Goal: Task Accomplishment & Management: Complete application form

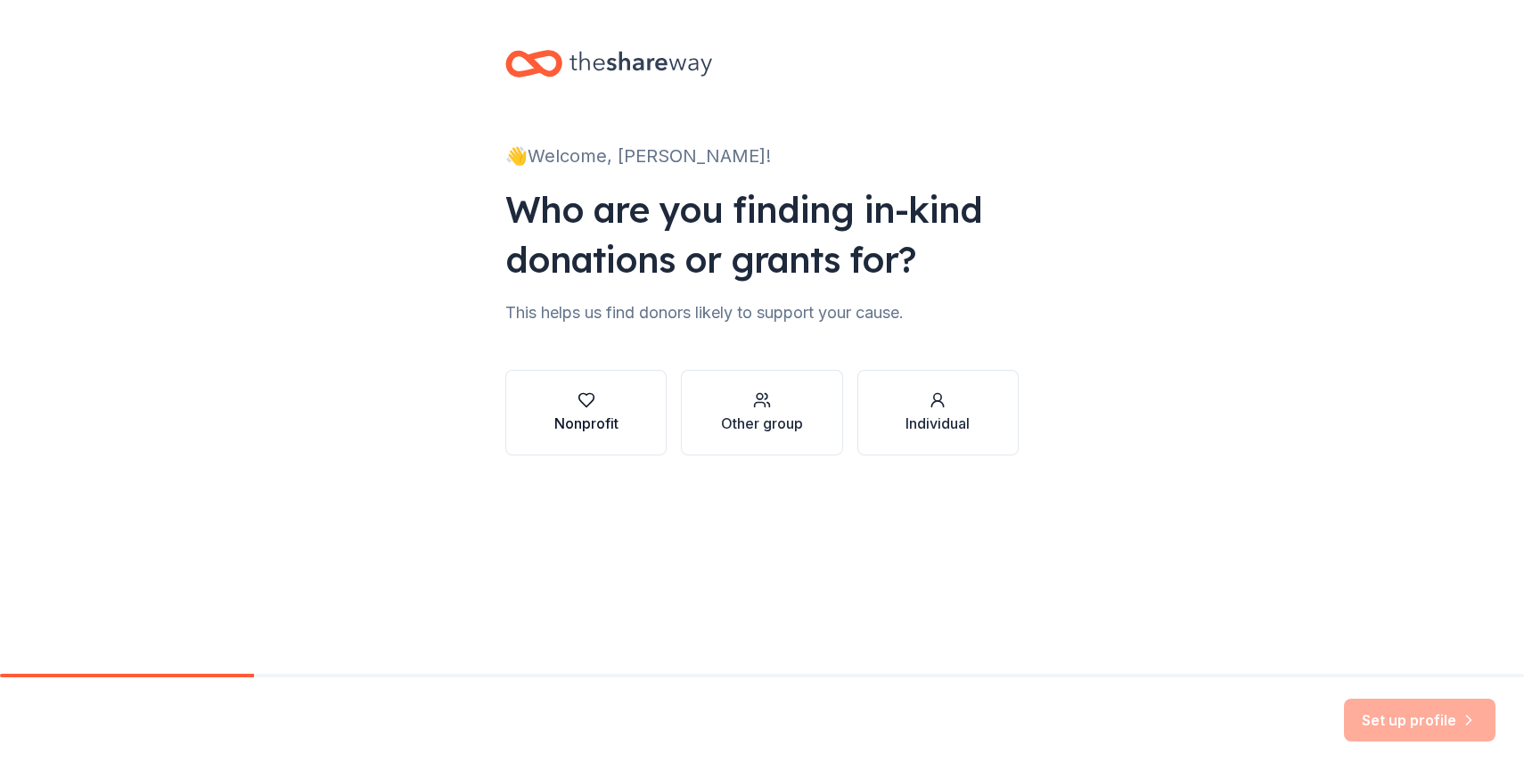
click at [607, 411] on div "Nonprofit" at bounding box center [586, 412] width 64 height 43
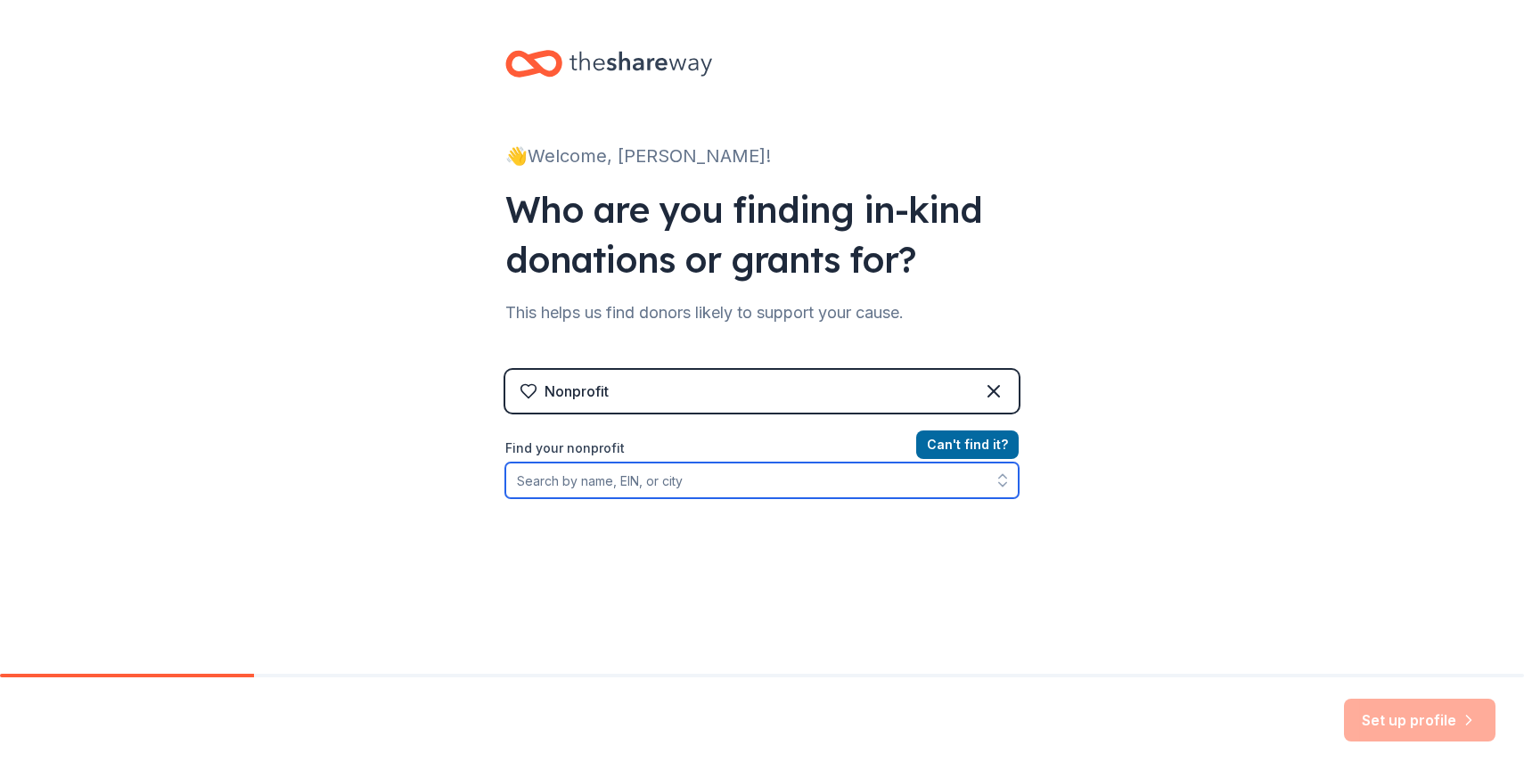
click at [745, 492] on input "Find your nonprofit" at bounding box center [761, 480] width 513 height 36
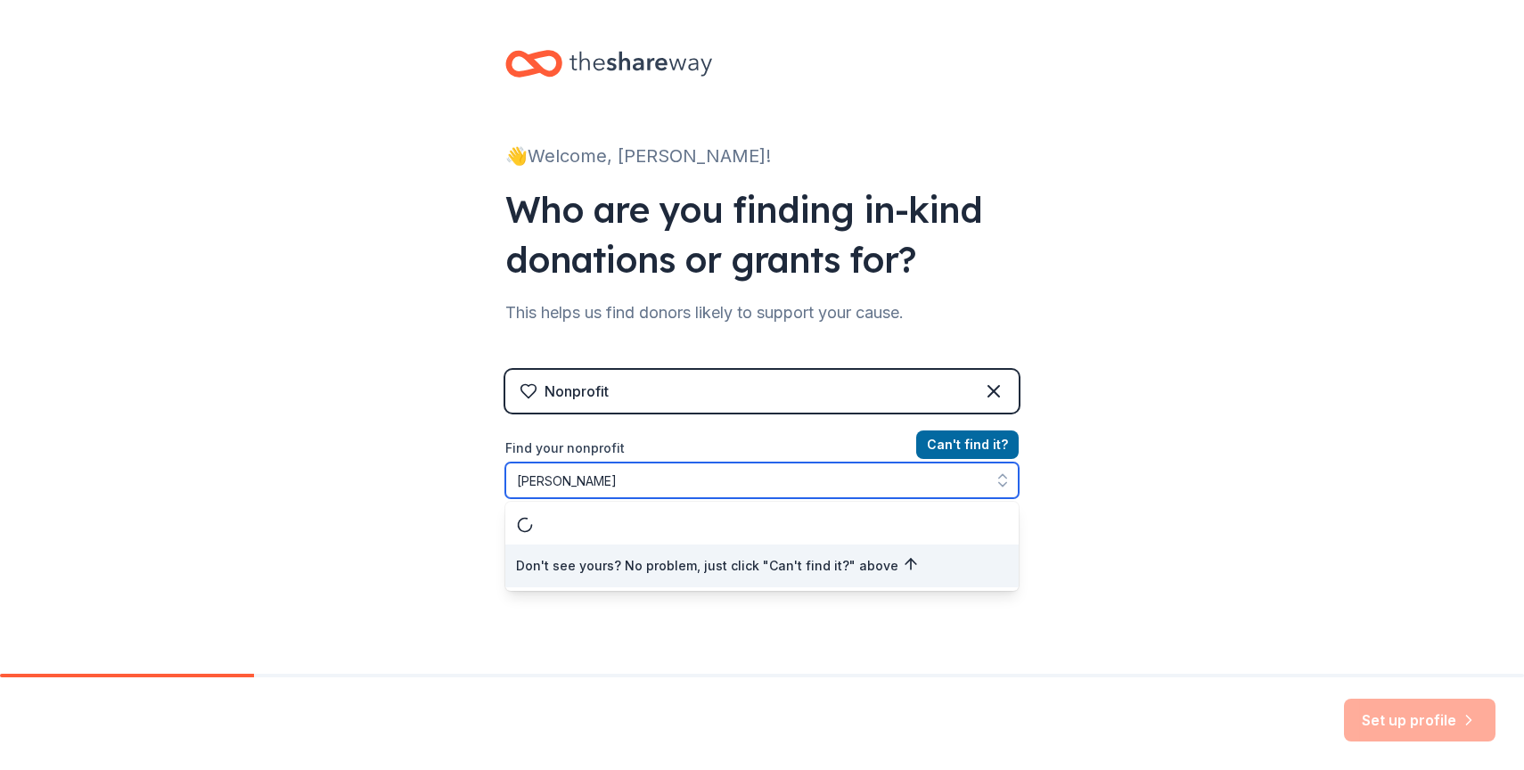
type input "Grace Klein"
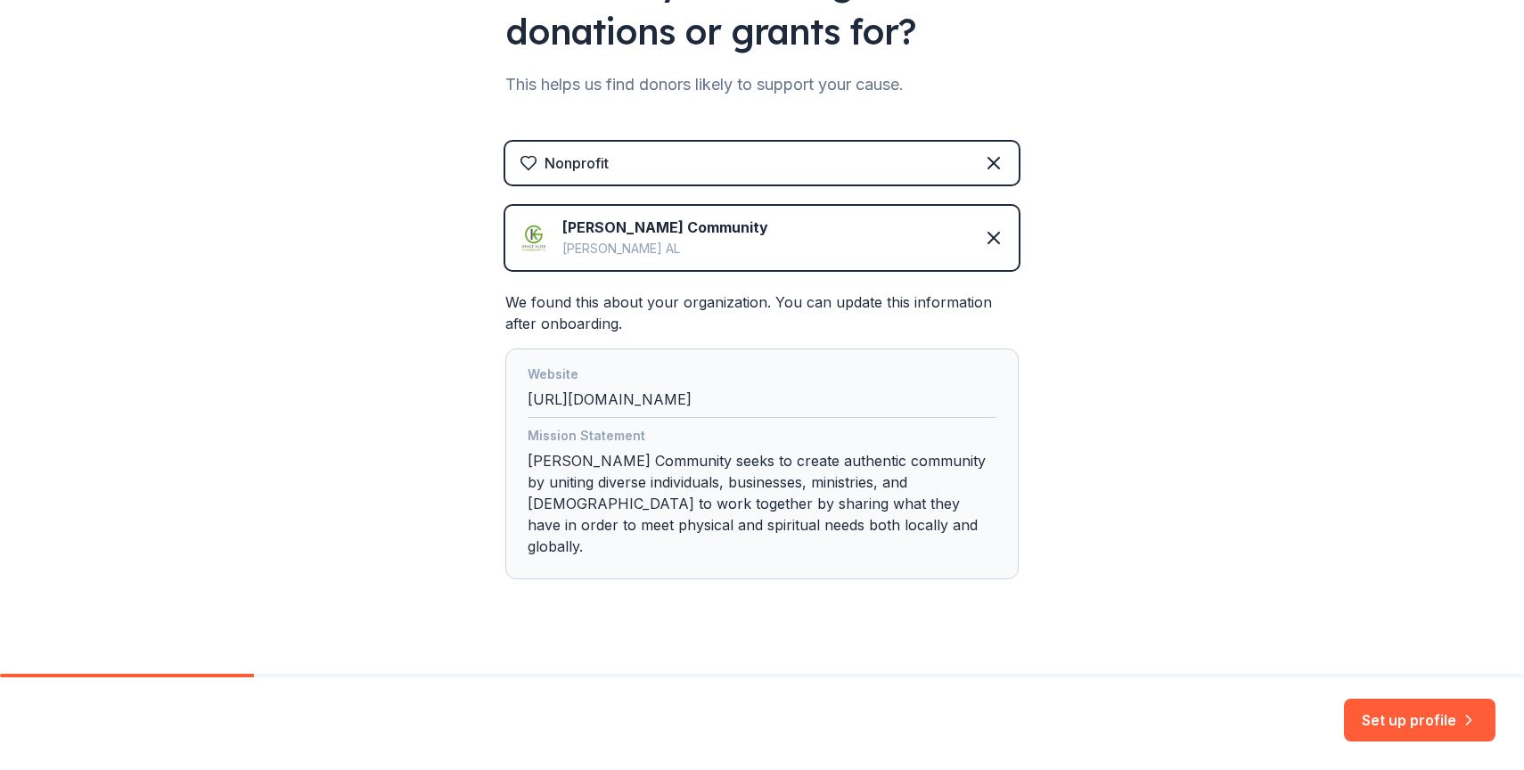
scroll to position [233, 0]
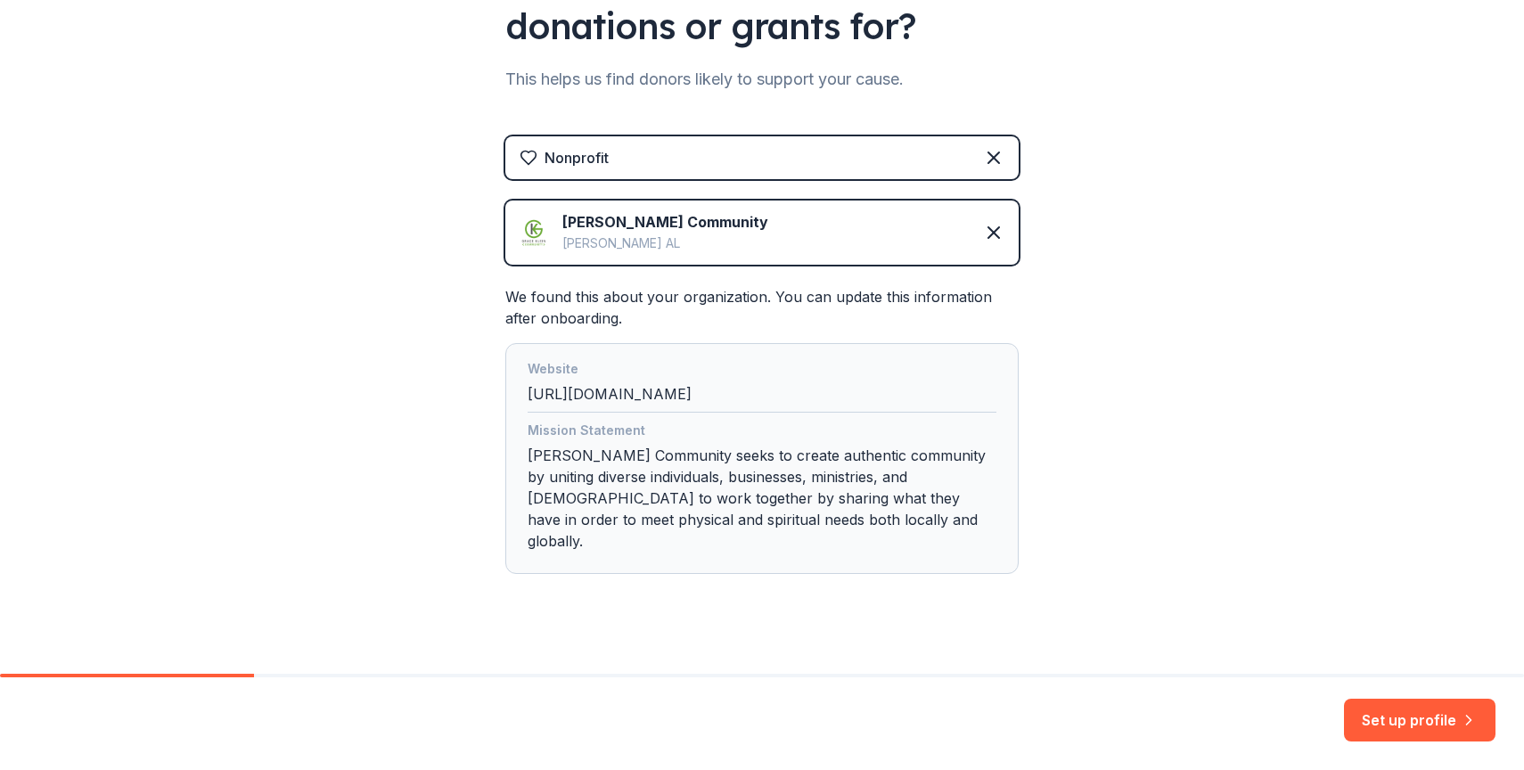
click at [1343, 709] on div "Set up profile" at bounding box center [762, 723] width 1524 height 93
click at [1362, 715] on button "Set up profile" at bounding box center [1419, 720] width 151 height 43
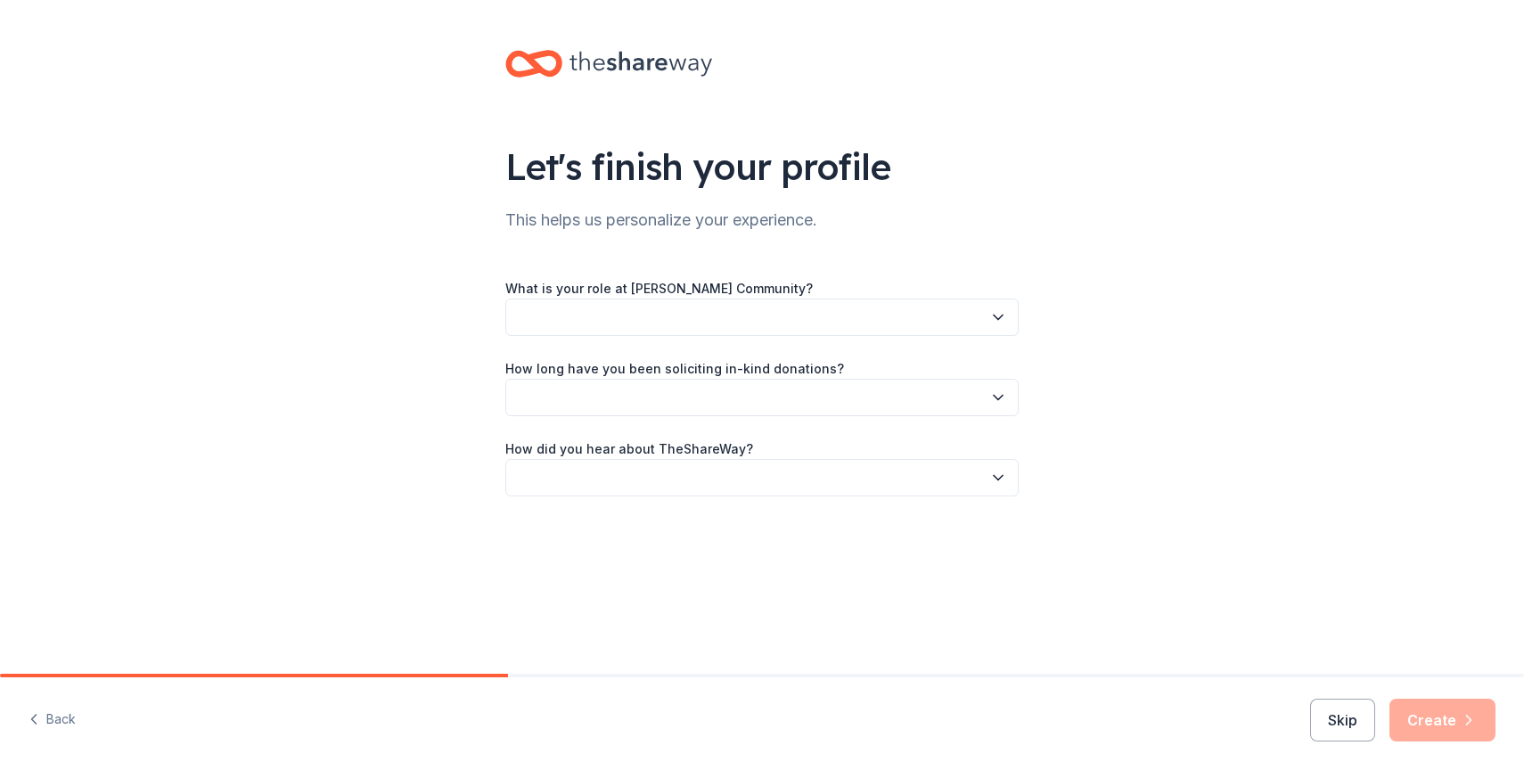
click at [970, 316] on button "button" at bounding box center [761, 317] width 513 height 37
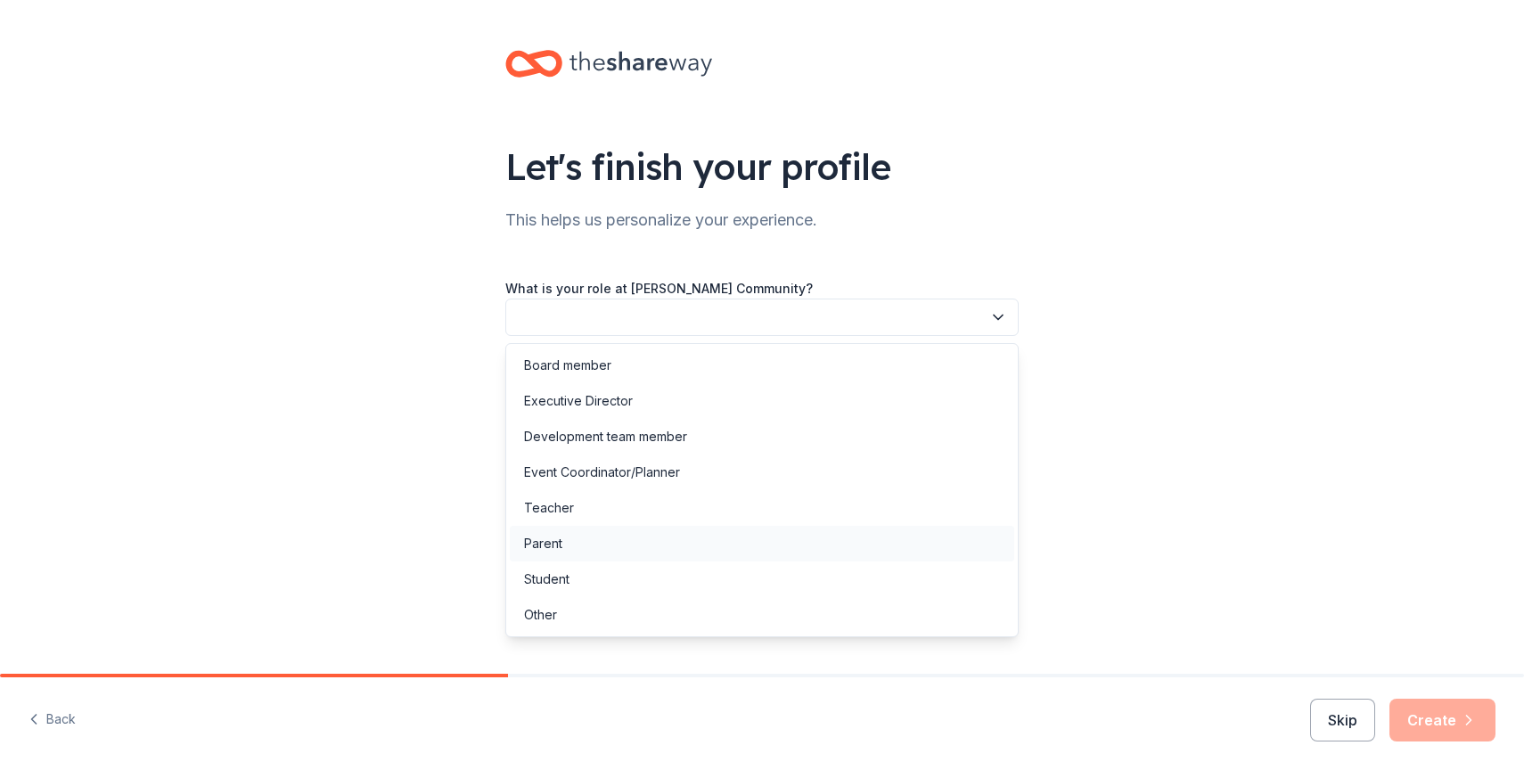
click at [930, 549] on div "Parent" at bounding box center [762, 544] width 504 height 36
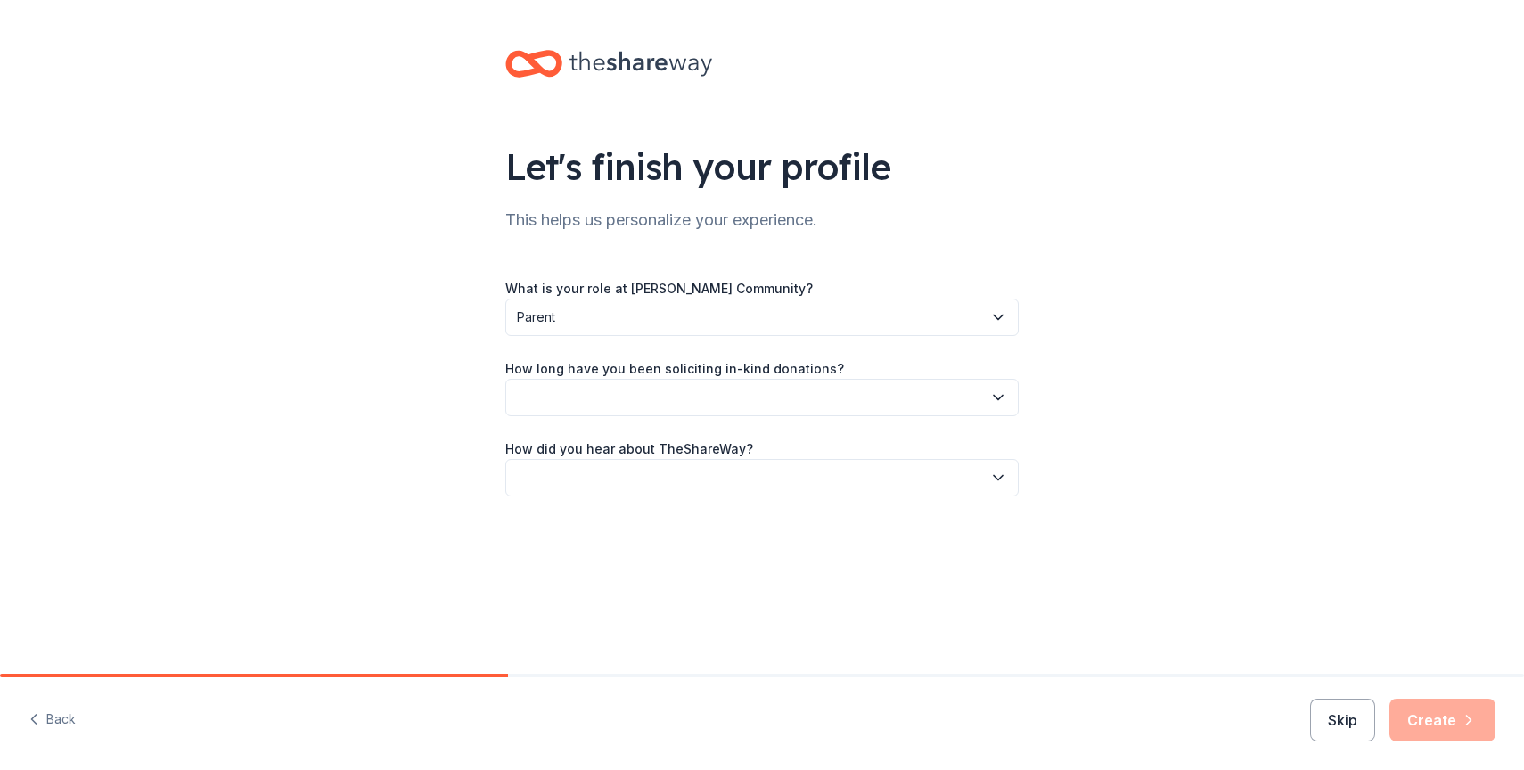
click at [877, 387] on button "button" at bounding box center [761, 397] width 513 height 37
click at [866, 442] on div "This is my first time!" at bounding box center [762, 446] width 504 height 36
click at [855, 478] on button "button" at bounding box center [761, 477] width 513 height 37
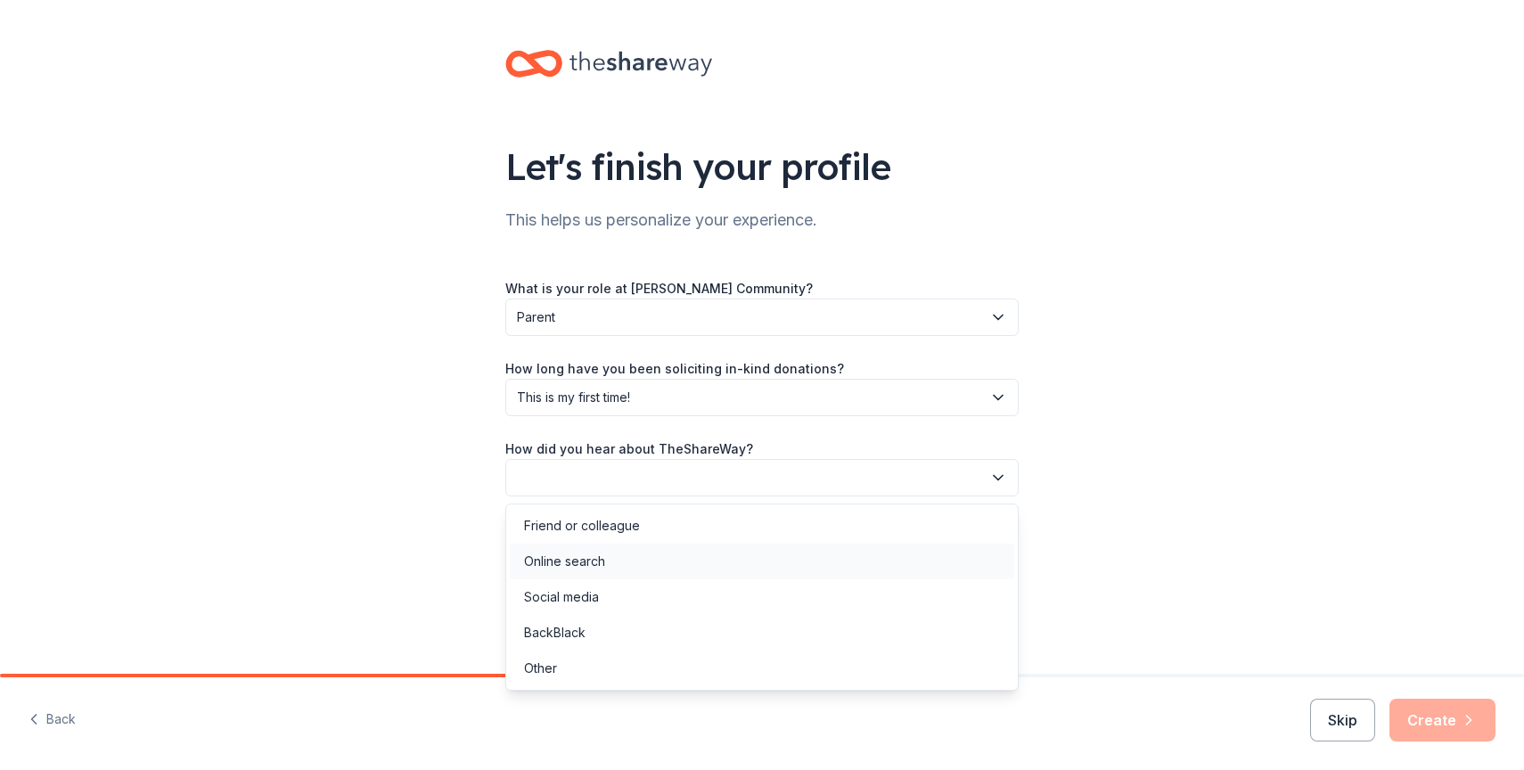
click at [845, 566] on div "Online search" at bounding box center [762, 562] width 504 height 36
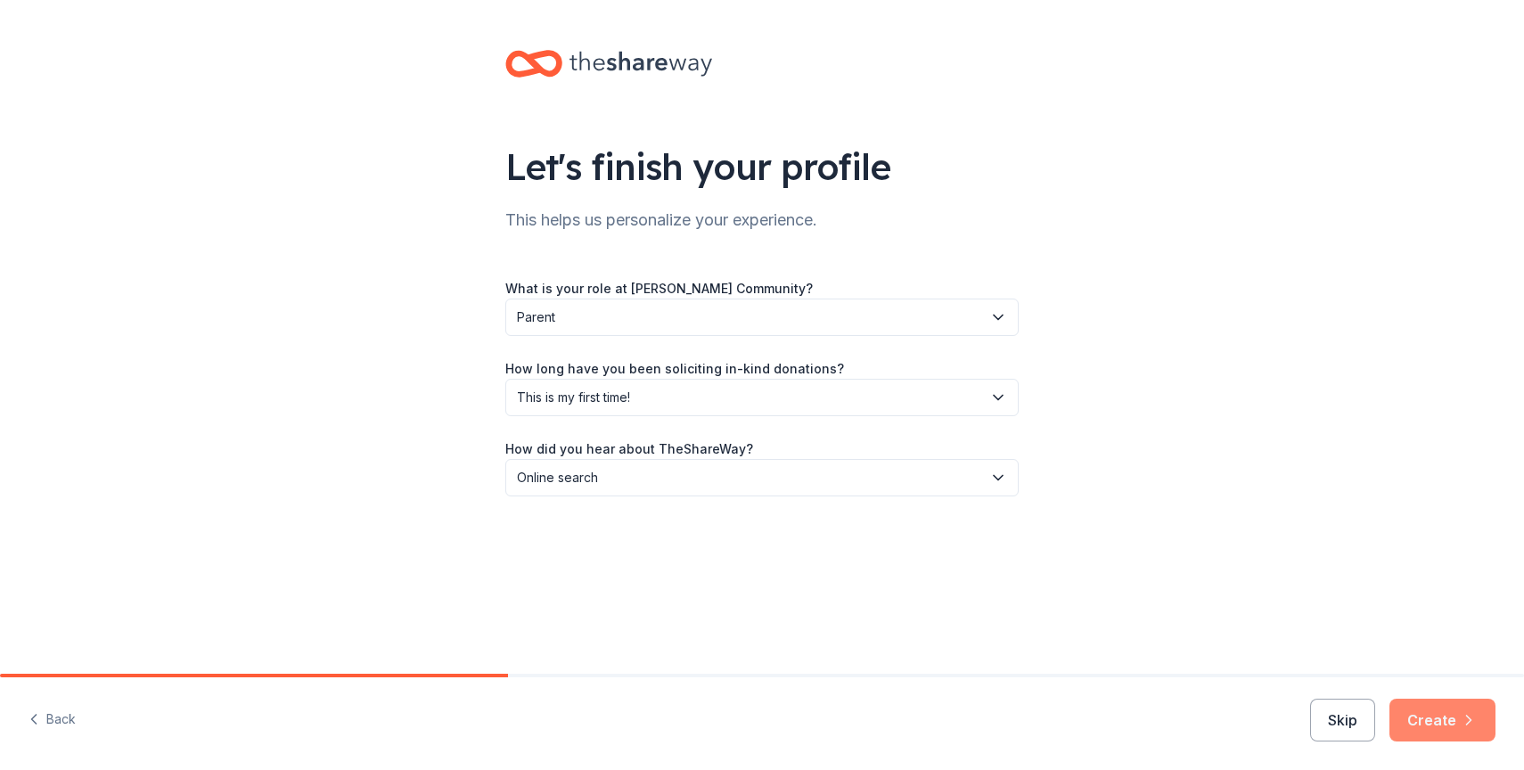
click at [1434, 725] on button "Create" at bounding box center [1442, 720] width 106 height 43
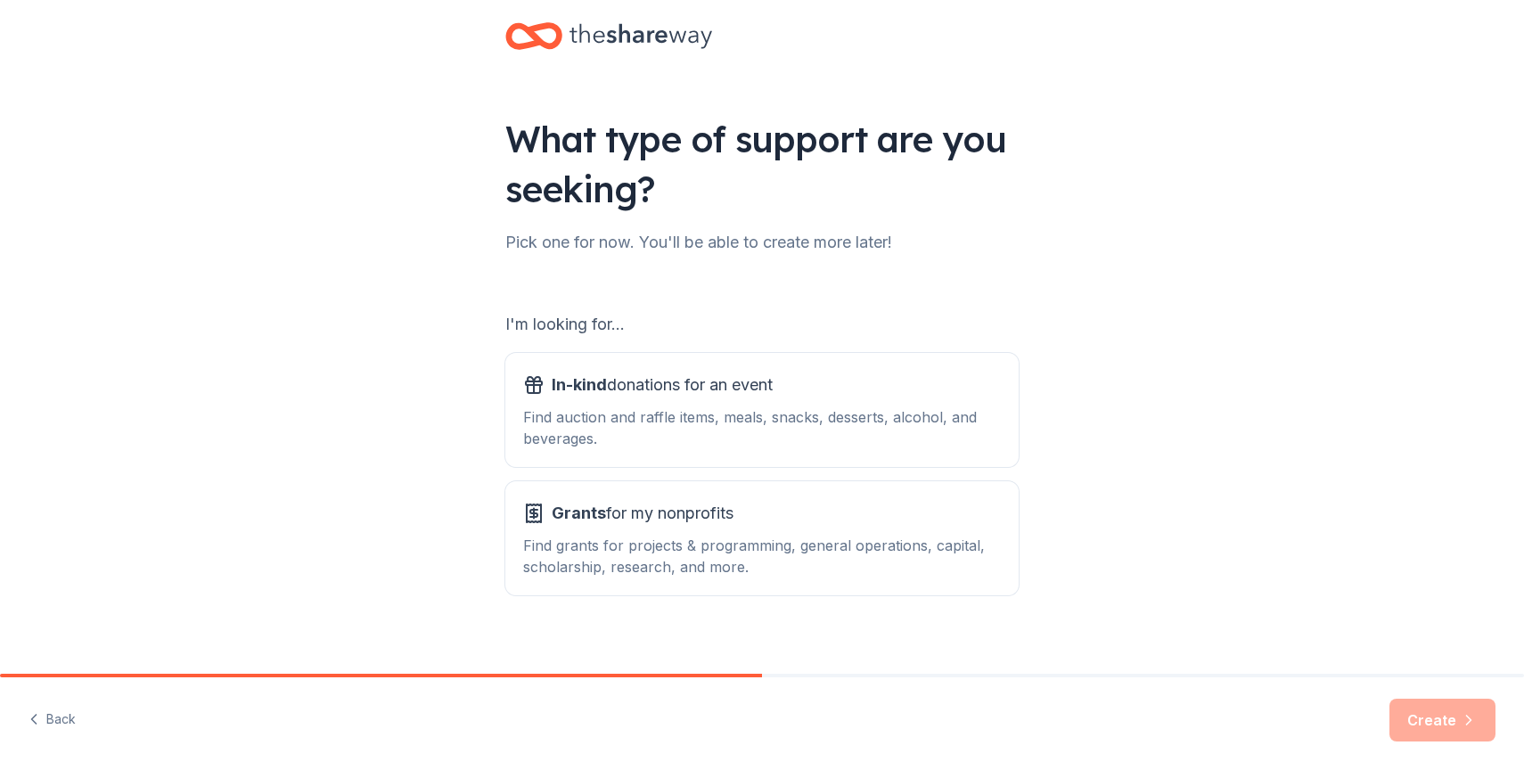
scroll to position [45, 0]
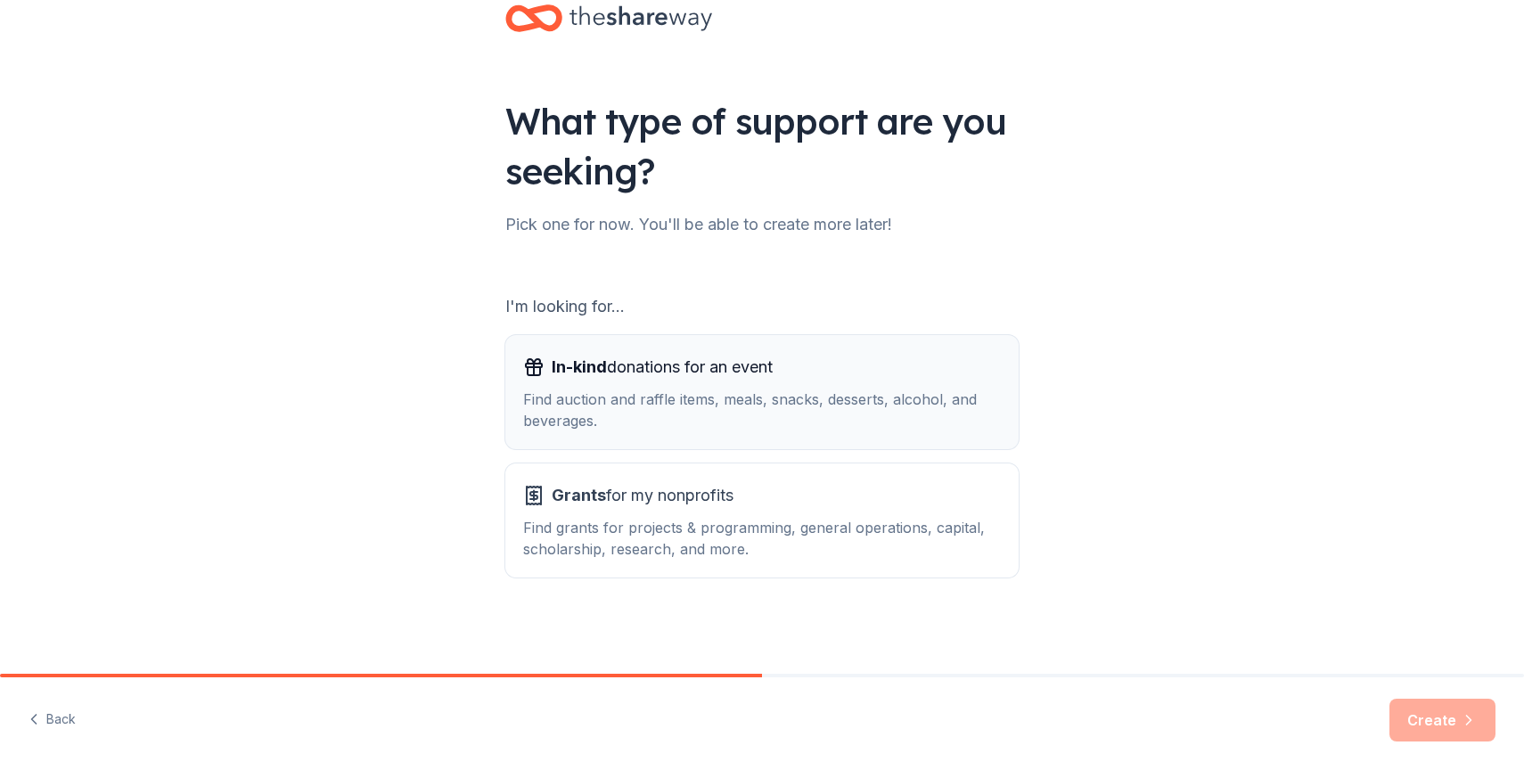
click at [867, 415] on div "Find auction and raffle items, meals, snacks, desserts, alcohol, and beverages." at bounding box center [762, 409] width 478 height 43
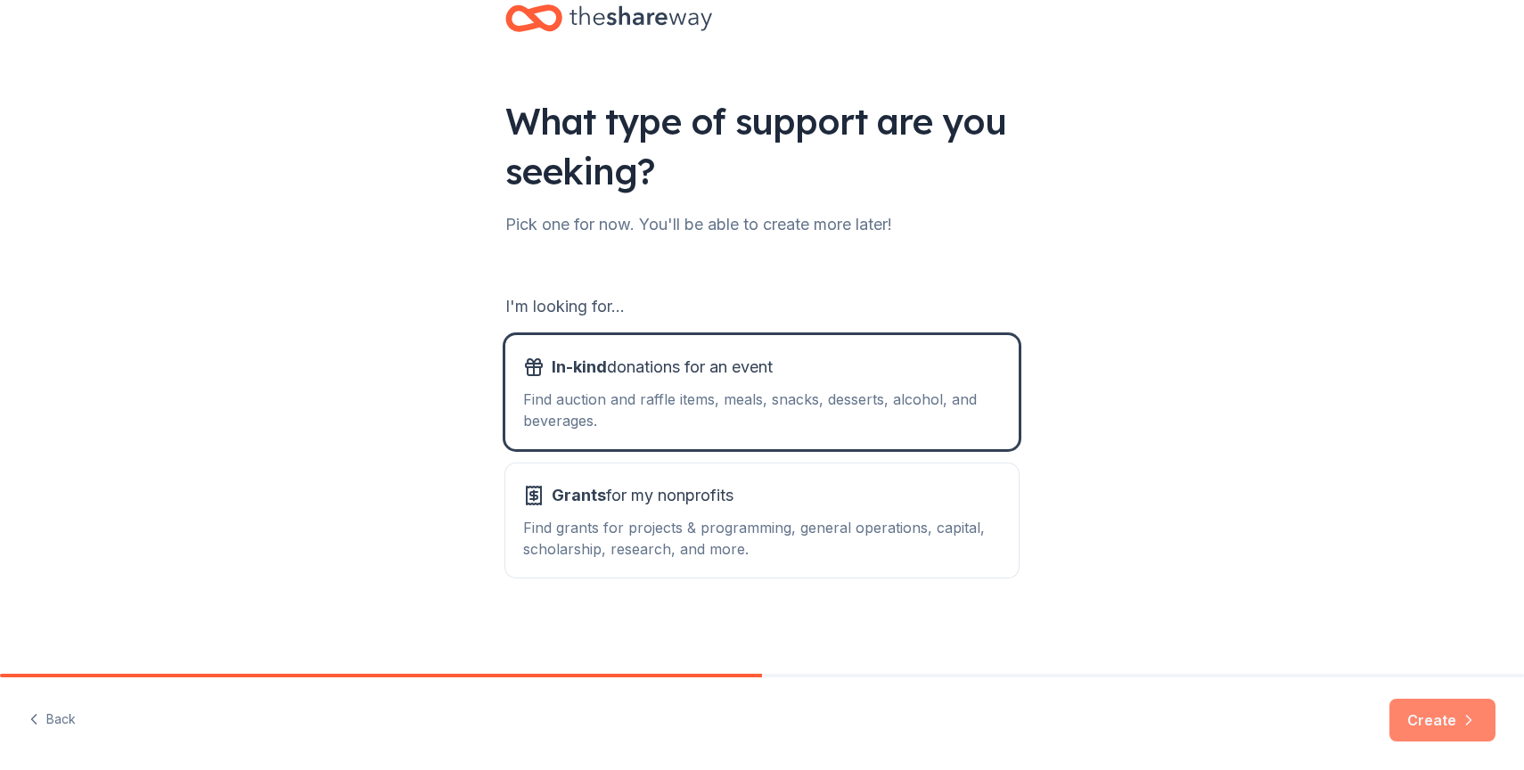
click at [1413, 712] on button "Create" at bounding box center [1442, 720] width 106 height 43
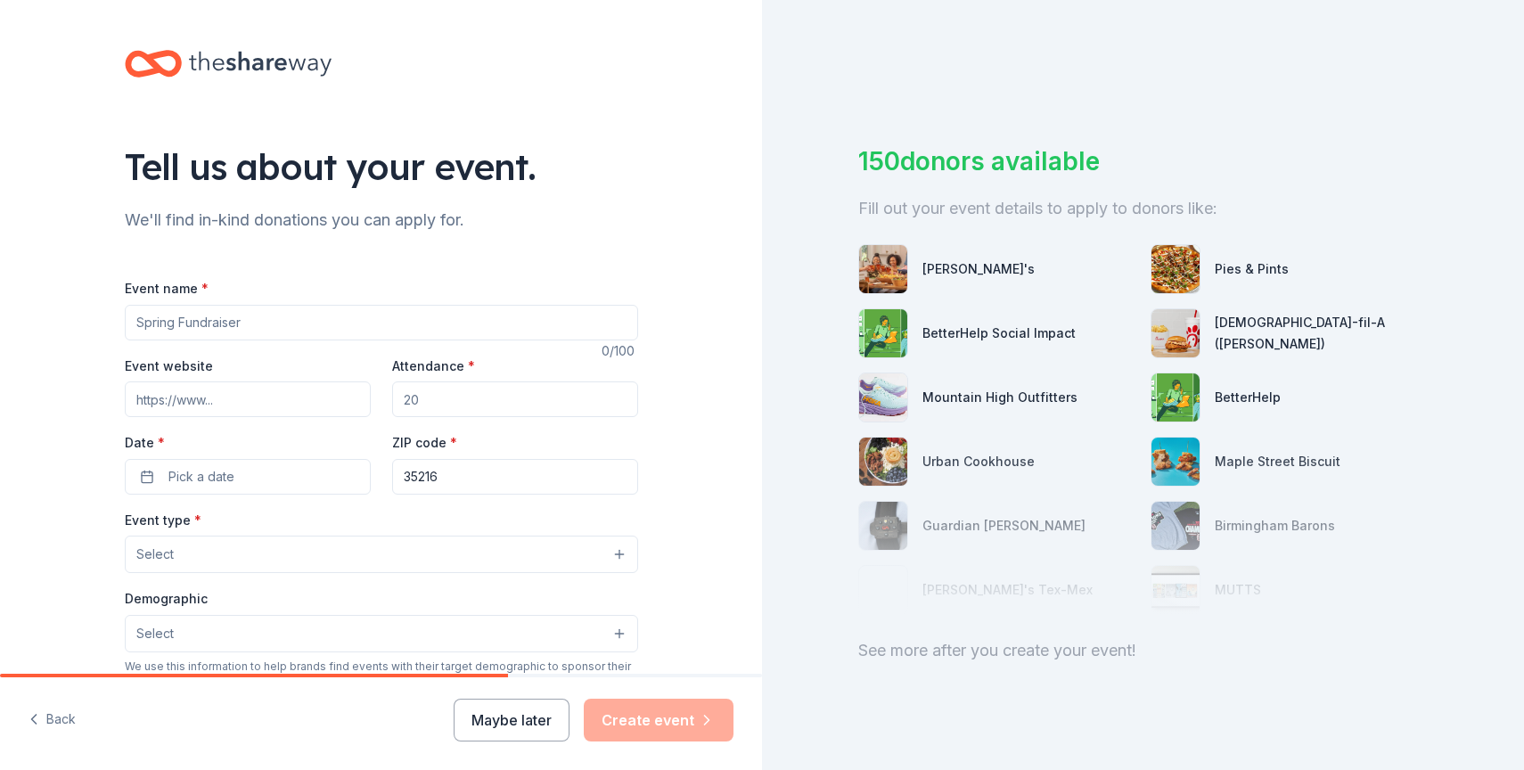
click at [269, 323] on input "Event name *" at bounding box center [381, 323] width 513 height 36
type input "F"
click at [202, 322] on input "Grace Klein food drive" at bounding box center [381, 323] width 513 height 36
type input "Grace Klein and Vestavia Hills High School food drive"
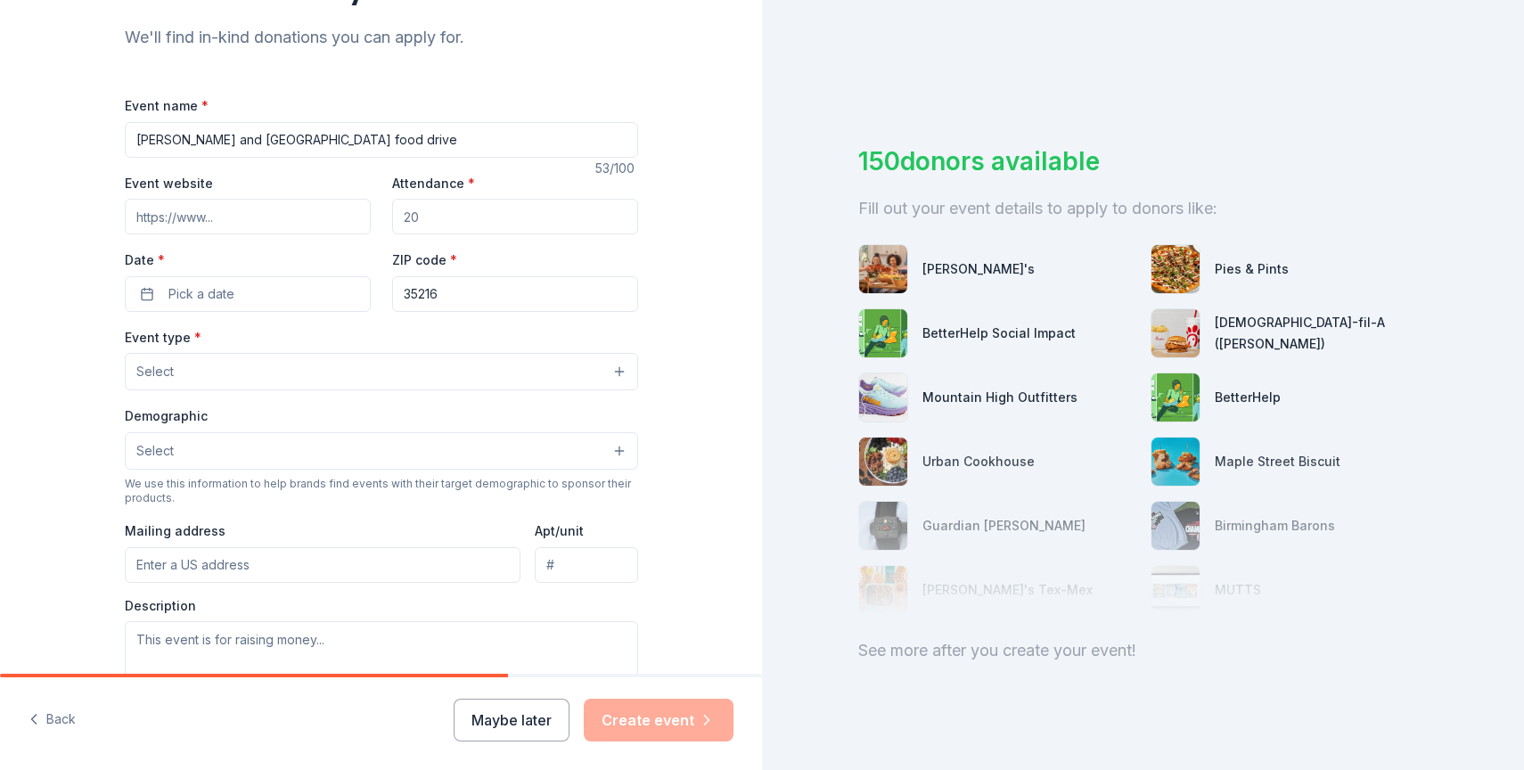
scroll to position [113, 0]
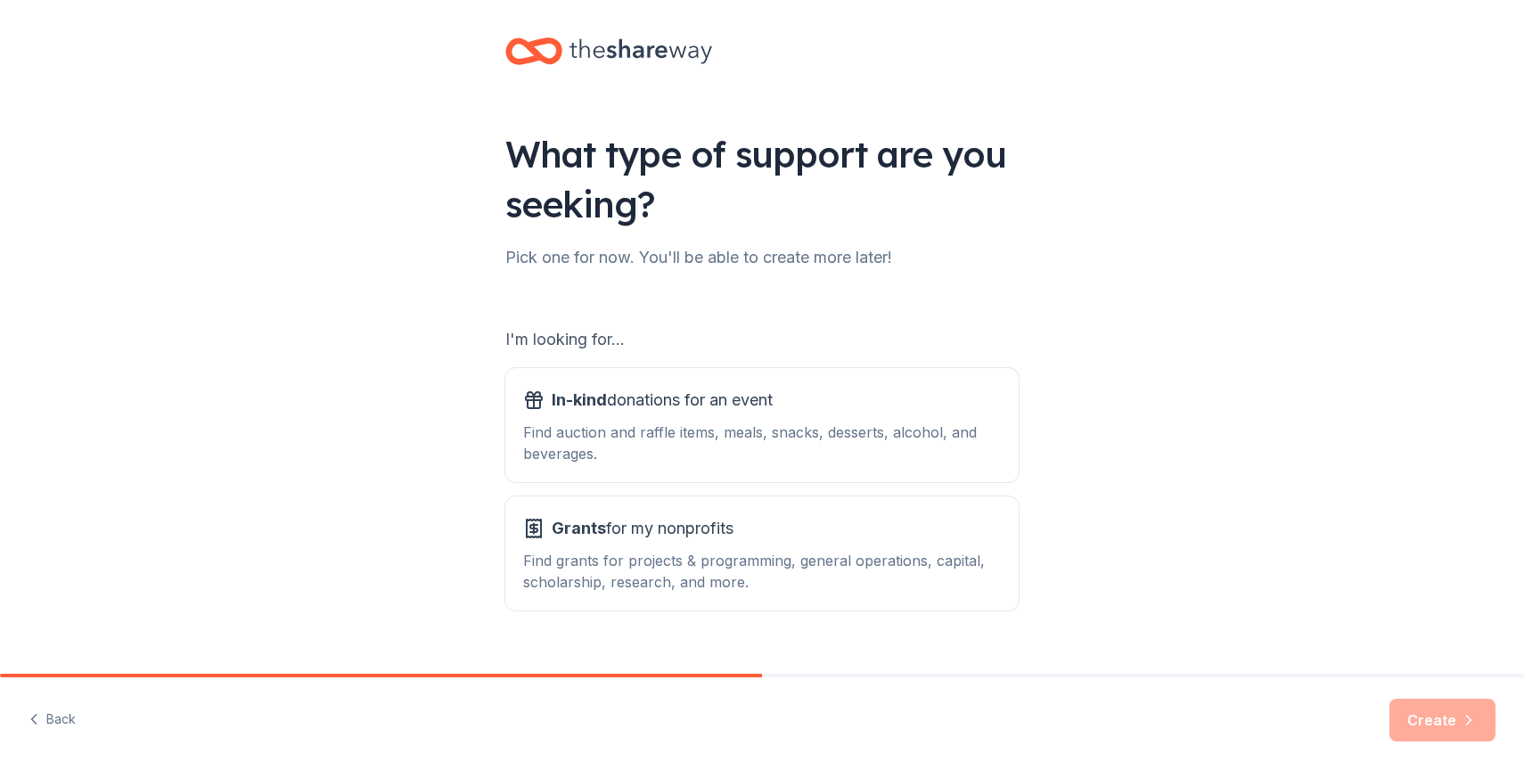
scroll to position [21, 0]
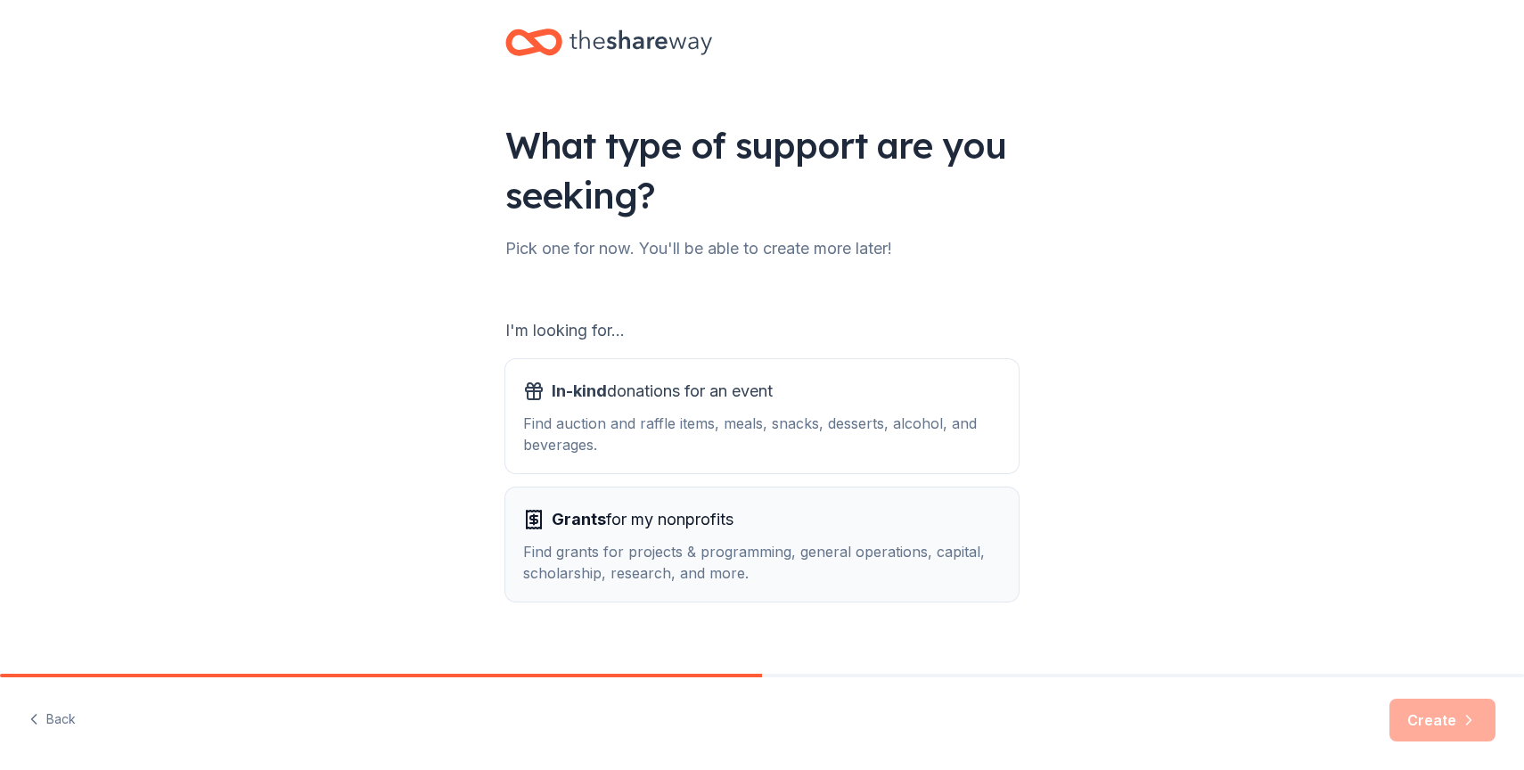
click at [616, 568] on div "Find grants for projects & programming, general operations, capital, scholarshi…" at bounding box center [762, 562] width 478 height 43
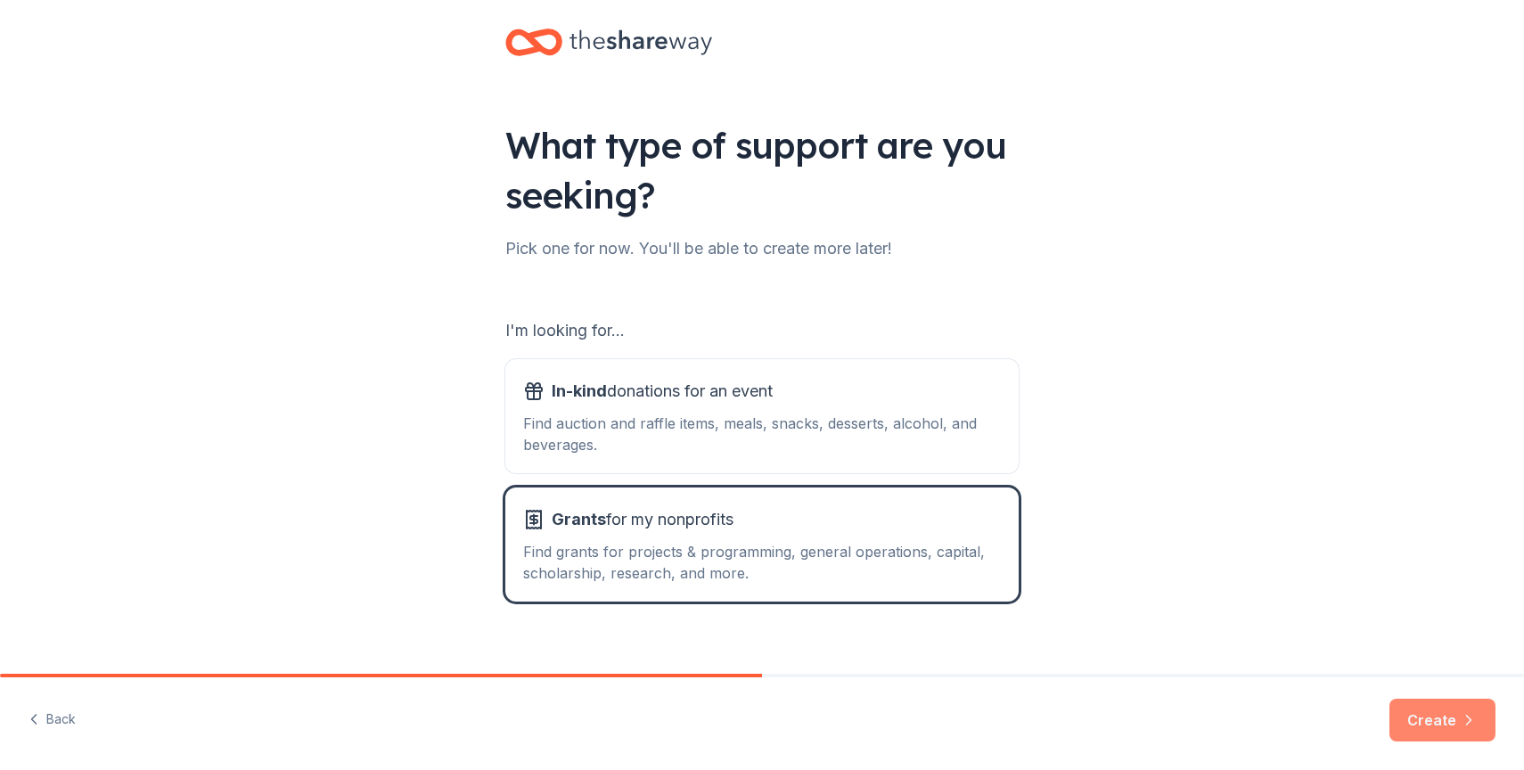
click at [1441, 728] on button "Create" at bounding box center [1442, 720] width 106 height 43
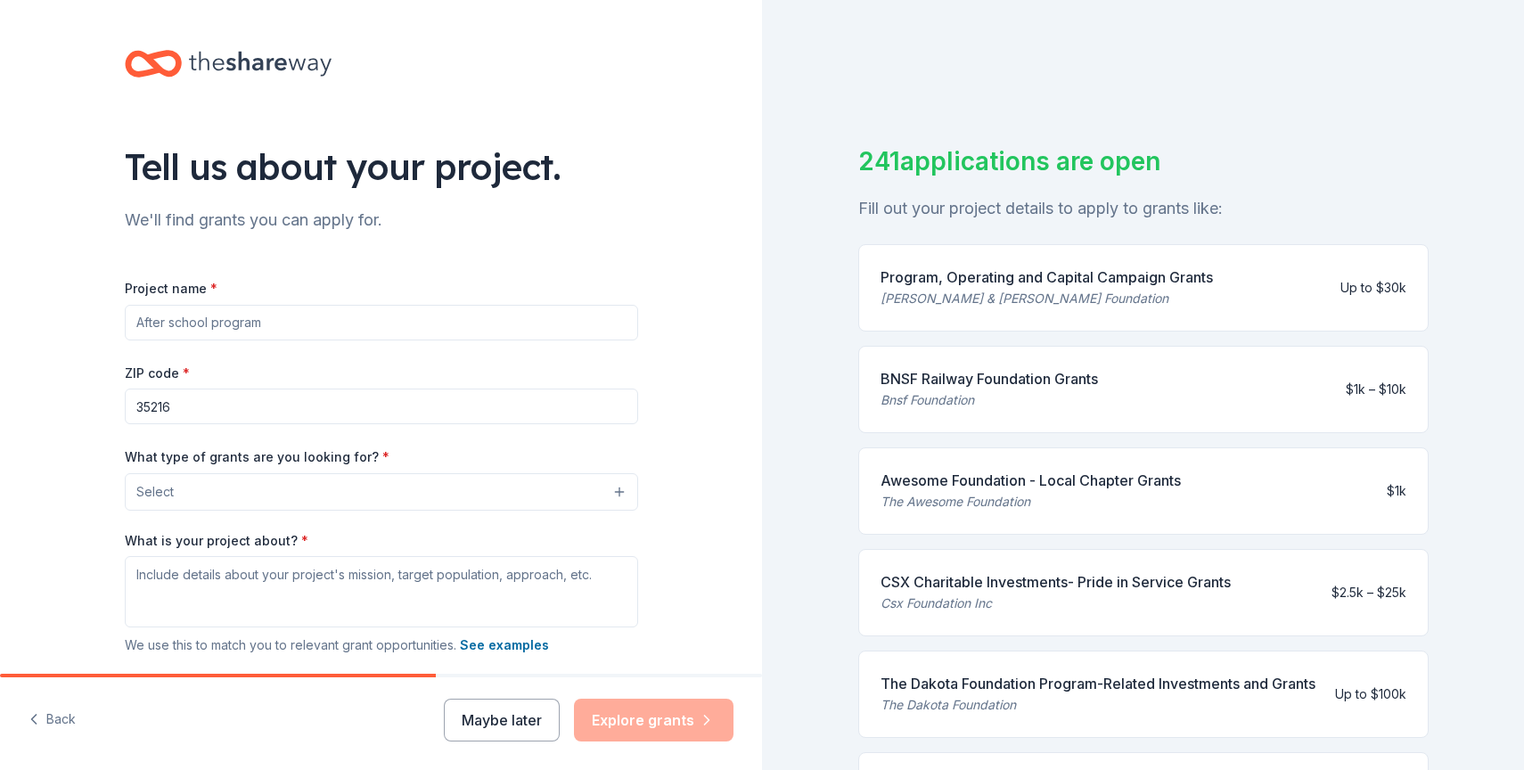
click at [518, 499] on button "Select" at bounding box center [381, 491] width 513 height 37
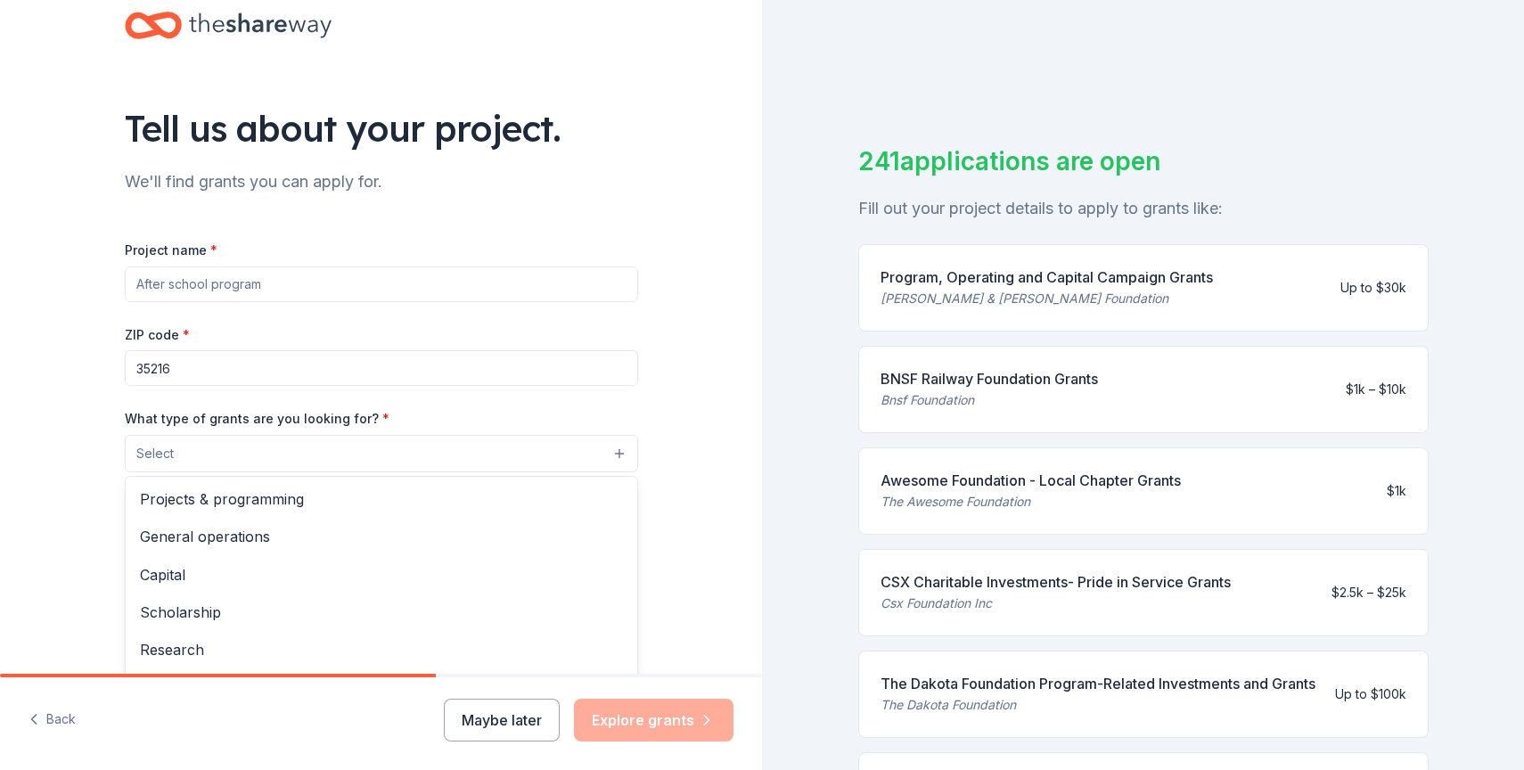
scroll to position [39, 0]
click at [348, 291] on div "Project name * ZIP code * 35216 What type of grants are you looking for? * Sele…" at bounding box center [381, 482] width 513 height 489
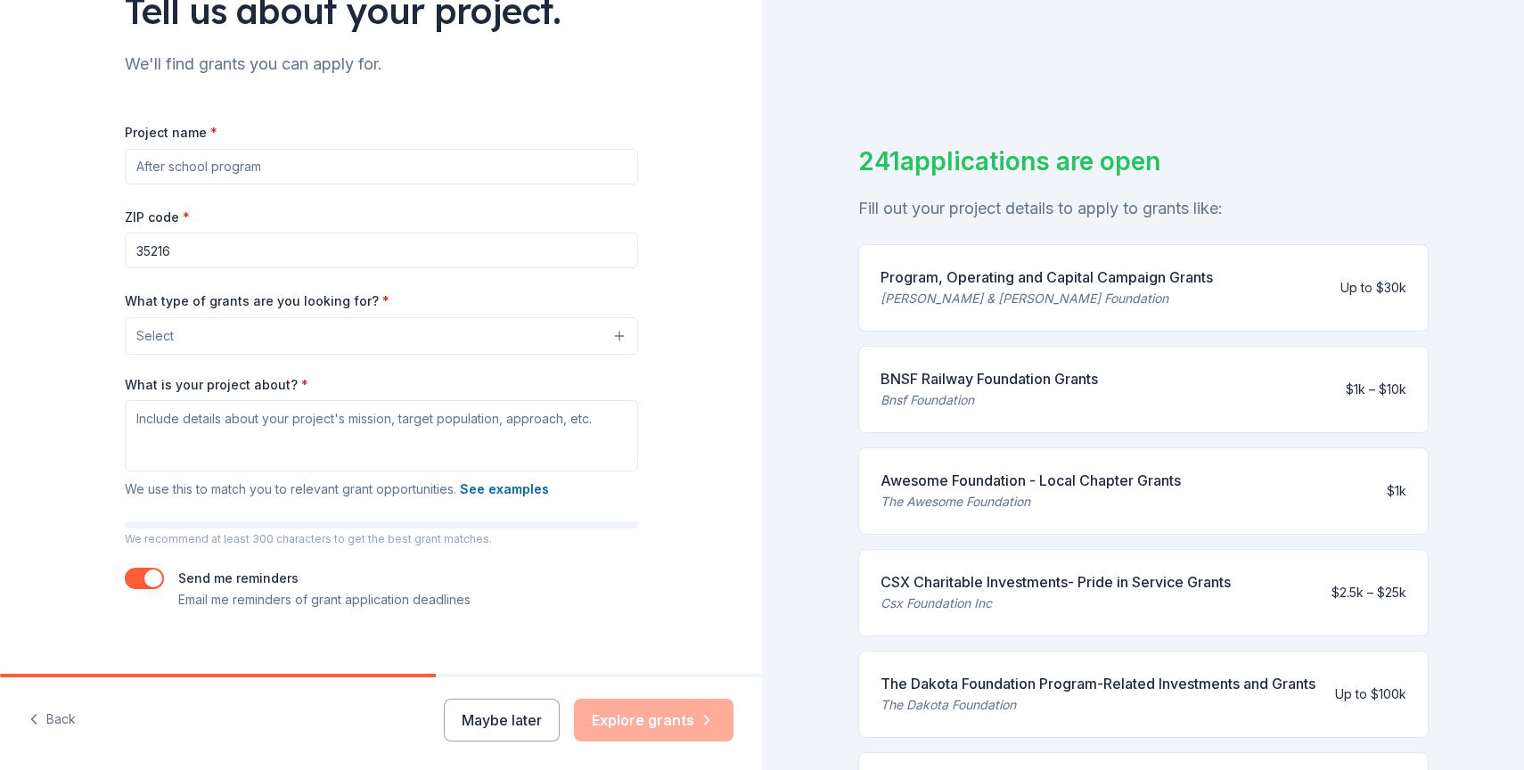
scroll to position [160, 0]
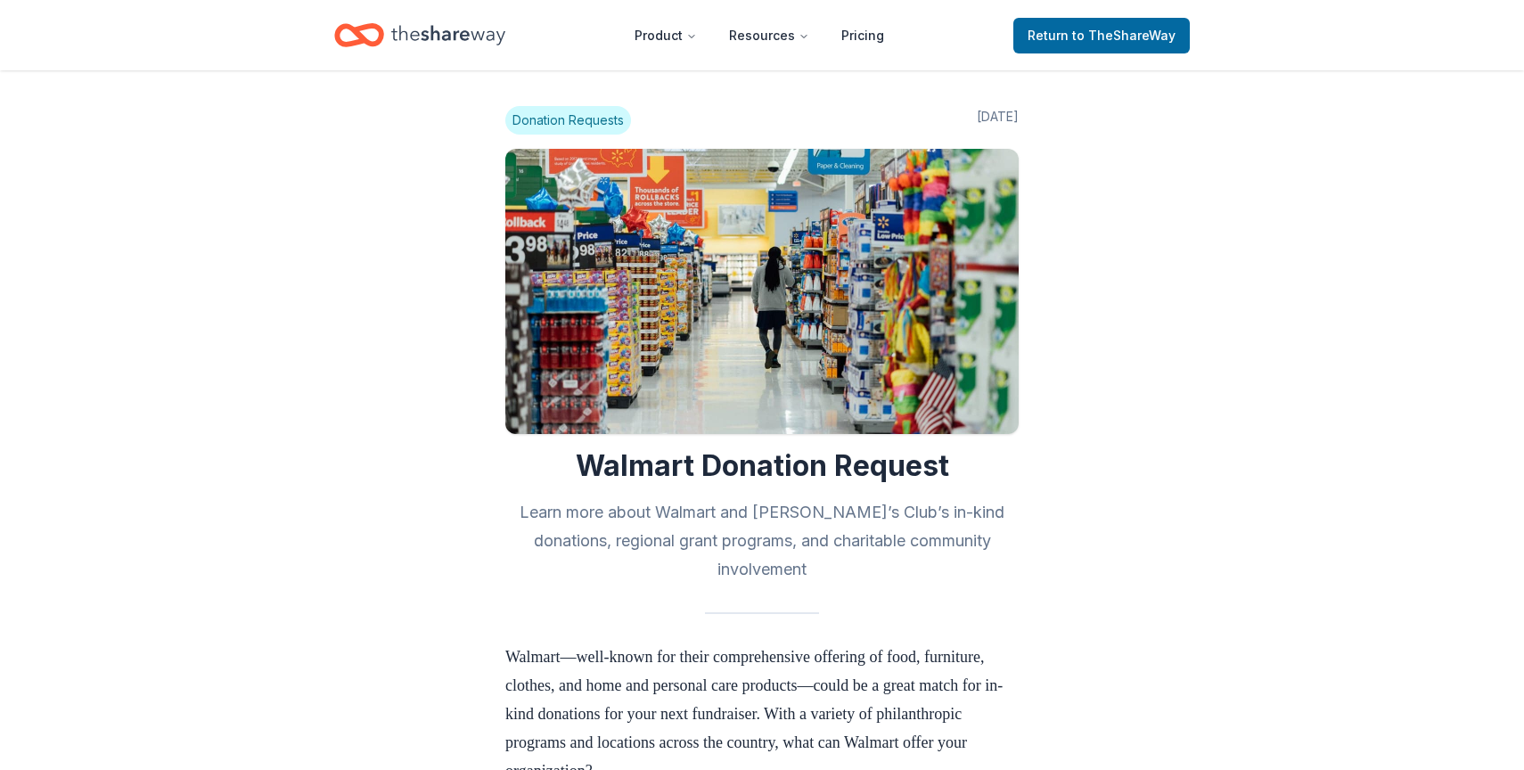
scroll to position [882, 0]
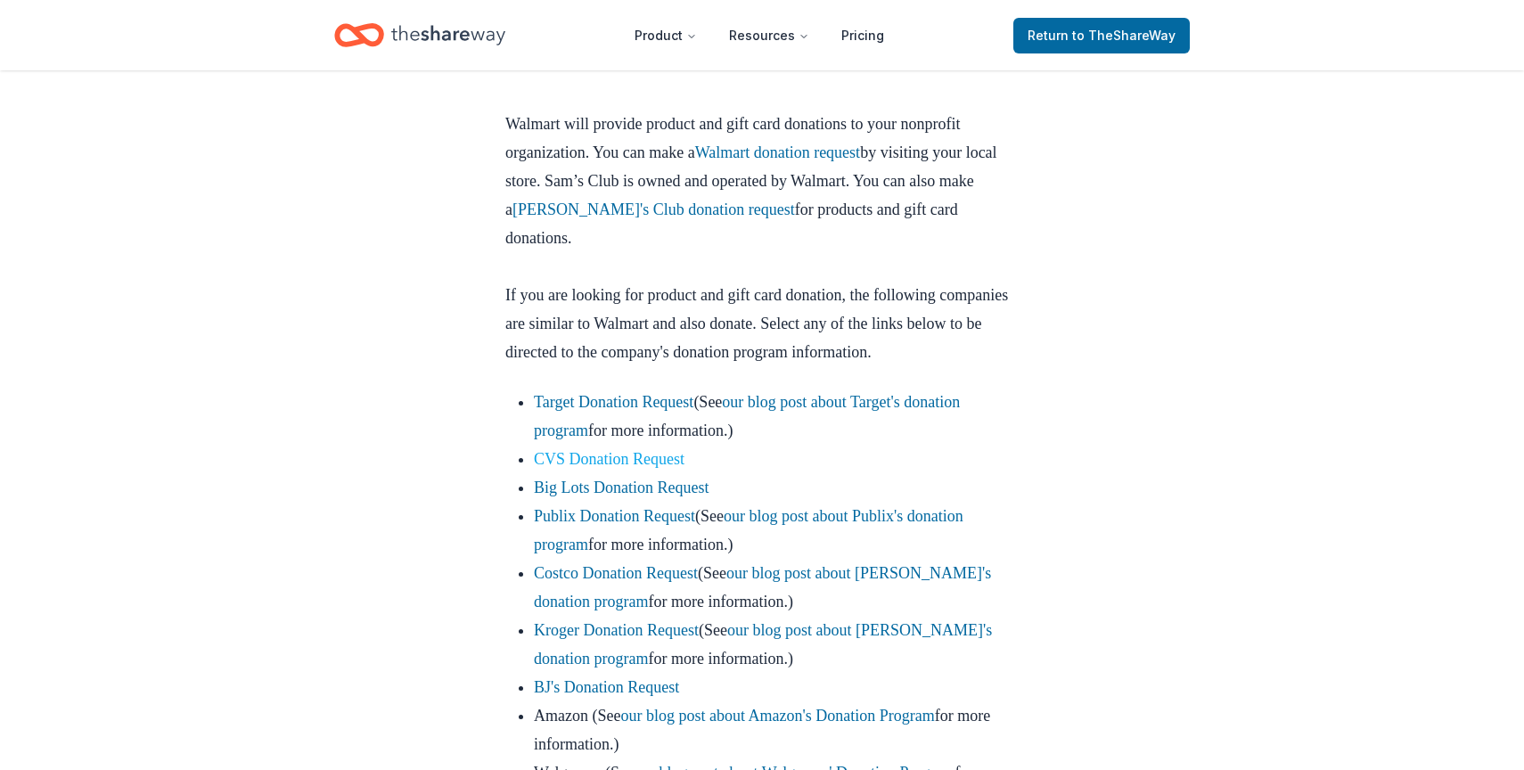
click at [572, 468] on link "CVS Donation Request" at bounding box center [609, 459] width 151 height 18
click at [593, 468] on link "CVS Donation Request" at bounding box center [609, 459] width 151 height 18
